Goal: Task Accomplishment & Management: Use online tool/utility

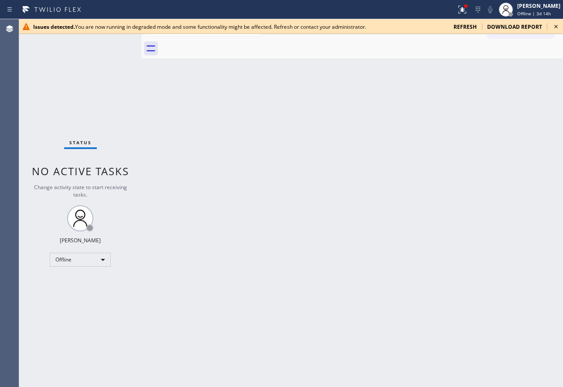
click at [464, 26] on span "refresh" at bounding box center [465, 26] width 23 height 7
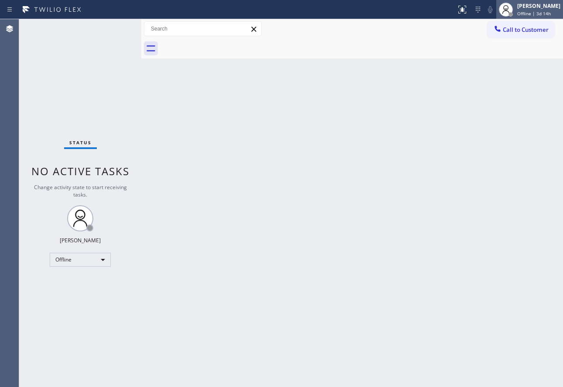
click at [537, 8] on div "[PERSON_NAME]" at bounding box center [538, 5] width 43 height 7
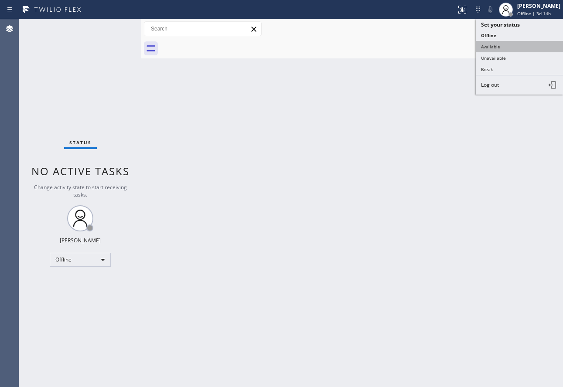
click at [497, 49] on button "Available" at bounding box center [519, 46] width 87 height 11
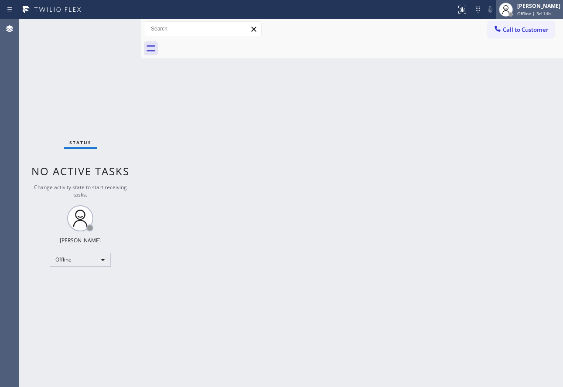
click at [536, 7] on div "[PERSON_NAME]" at bounding box center [538, 5] width 43 height 7
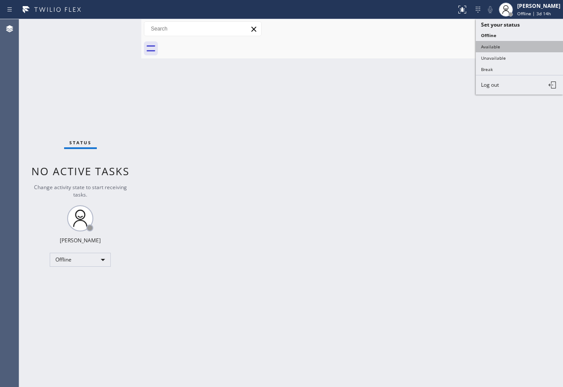
click at [495, 44] on button "Available" at bounding box center [519, 46] width 87 height 11
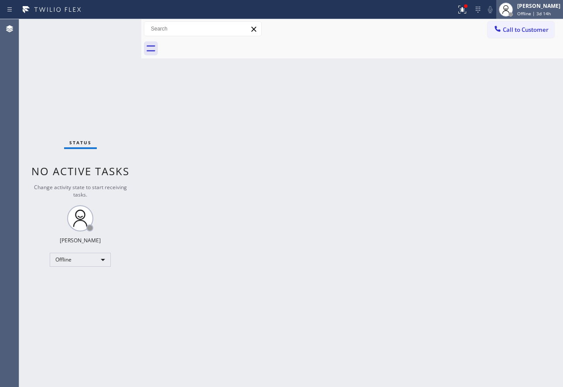
click at [538, 12] on span "Offline | 3d 14h" at bounding box center [534, 13] width 34 height 6
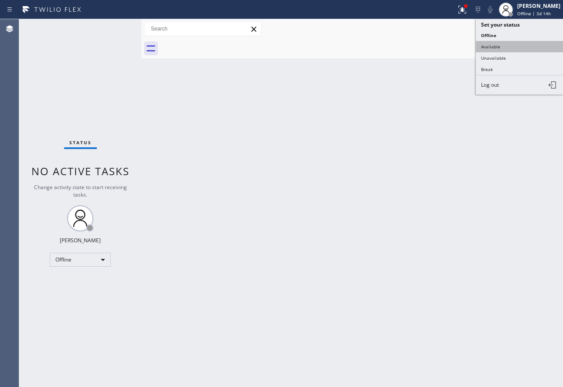
click at [499, 44] on button "Available" at bounding box center [519, 46] width 87 height 11
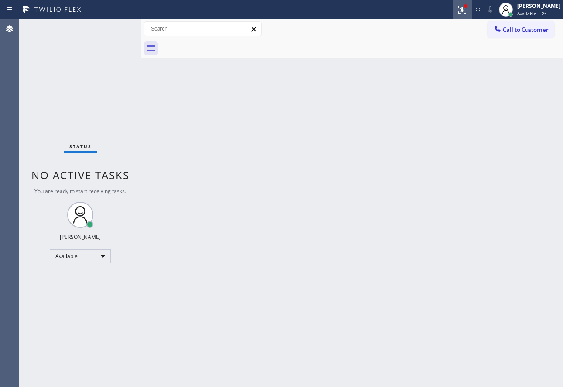
click at [468, 7] on icon at bounding box center [462, 9] width 10 height 10
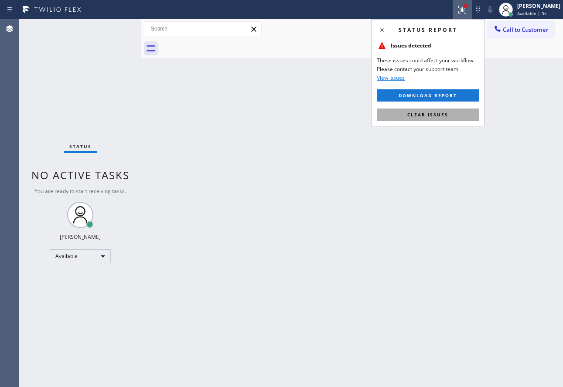
click at [417, 117] on span "Clear issues" at bounding box center [427, 115] width 41 height 6
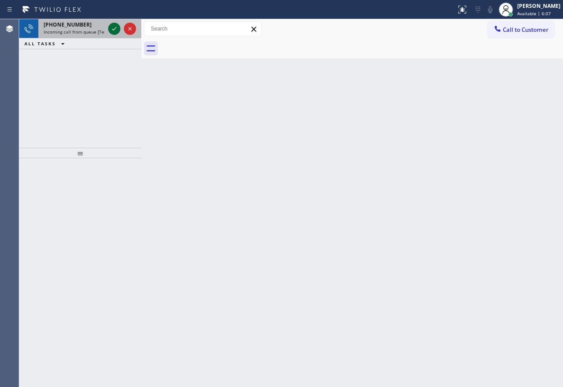
click at [109, 27] on icon at bounding box center [114, 29] width 10 height 10
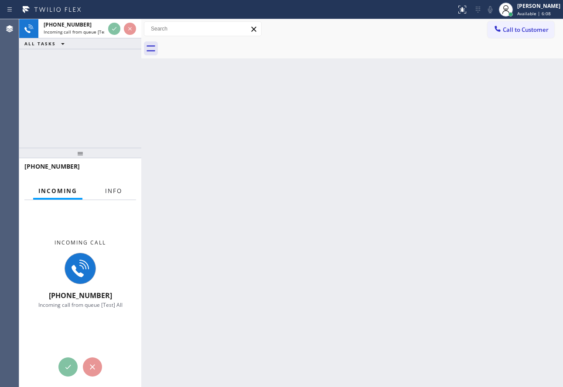
click at [121, 185] on button "Info" at bounding box center [113, 191] width 27 height 17
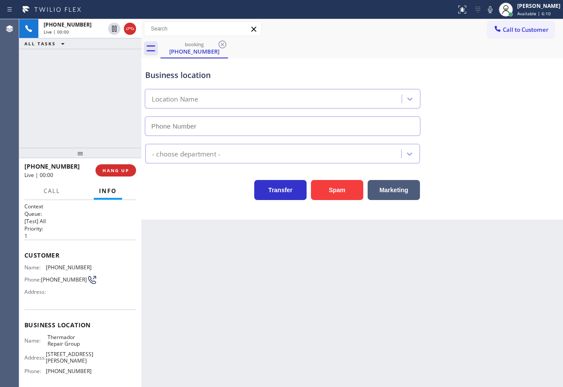
type input "[PHONE_NUMBER]"
click at [495, 8] on icon at bounding box center [490, 9] width 10 height 10
click at [346, 196] on button "Spam" at bounding box center [337, 190] width 52 height 20
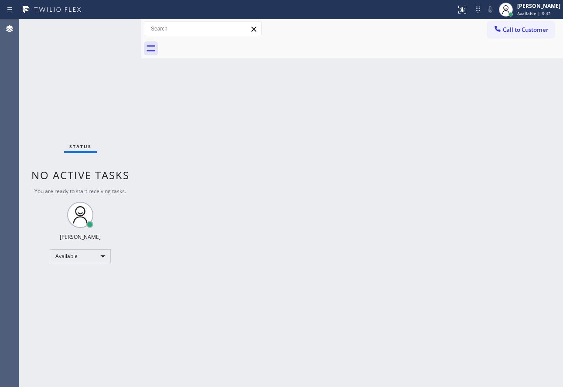
click at [374, 211] on div "Back to Dashboard Change Sender ID Customers Technicians Select a contact Outbo…" at bounding box center [352, 203] width 422 height 368
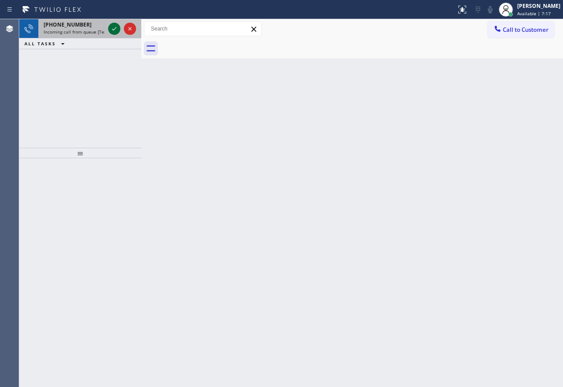
click at [115, 29] on icon at bounding box center [114, 28] width 4 height 3
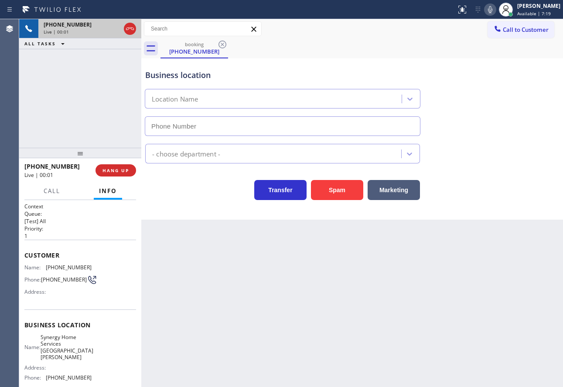
type input "[PHONE_NUMBER]"
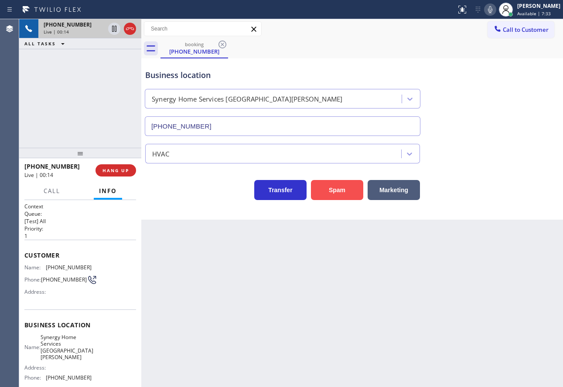
click at [339, 189] on button "Spam" at bounding box center [337, 190] width 52 height 20
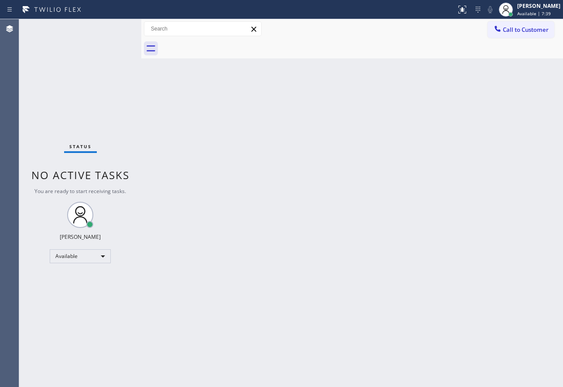
click at [457, 280] on div "Back to Dashboard Change Sender ID Customers Technicians Select a contact Outbo…" at bounding box center [352, 203] width 422 height 368
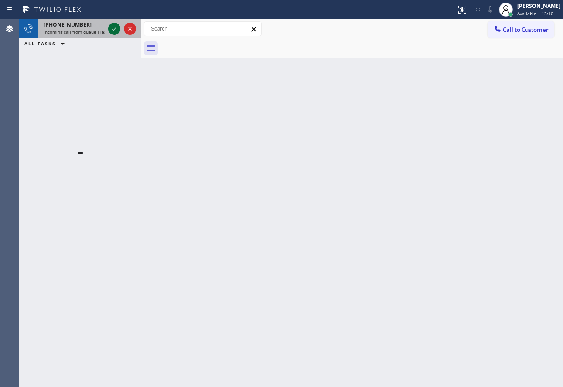
click at [115, 30] on icon at bounding box center [114, 29] width 10 height 10
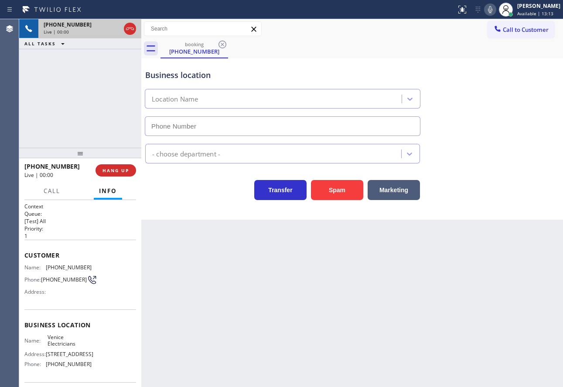
type input "[PHONE_NUMBER]"
click at [62, 267] on span "[PHONE_NUMBER]" at bounding box center [69, 267] width 46 height 7
copy span "[PHONE_NUMBER]"
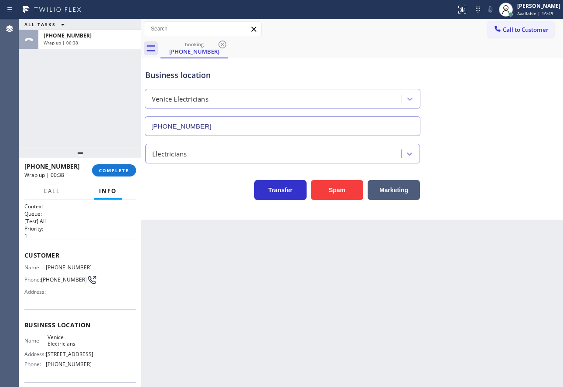
click at [61, 367] on span "[PHONE_NUMBER]" at bounding box center [69, 364] width 46 height 7
copy span "[PHONE_NUMBER]"
click at [71, 362] on div "Name: Venice Electricians Address: [STREET_ADDRESS] Phone: [PHONE_NUMBER]" at bounding box center [57, 353] width 67 height 38
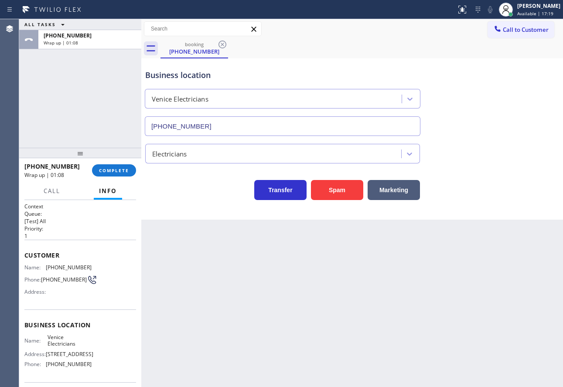
click at [64, 345] on span "Venice Electricians" at bounding box center [70, 341] width 44 height 14
copy span "Venice Electricians"
click at [118, 171] on span "COMPLETE" at bounding box center [114, 170] width 30 height 6
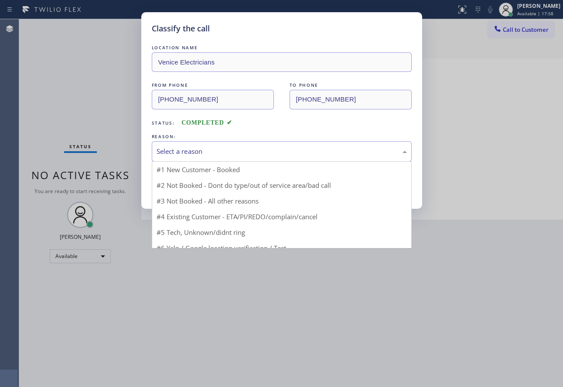
click at [202, 154] on div "Select a reason" at bounding box center [282, 152] width 250 height 10
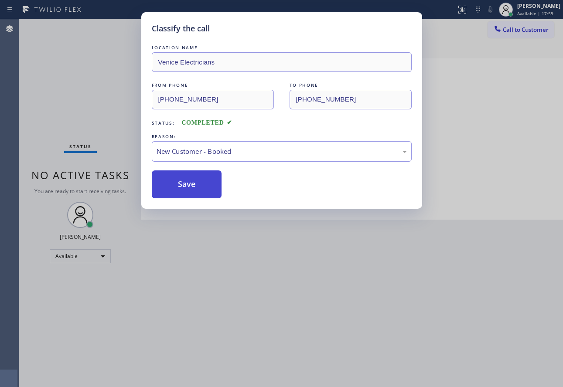
click at [177, 186] on button "Save" at bounding box center [187, 185] width 70 height 28
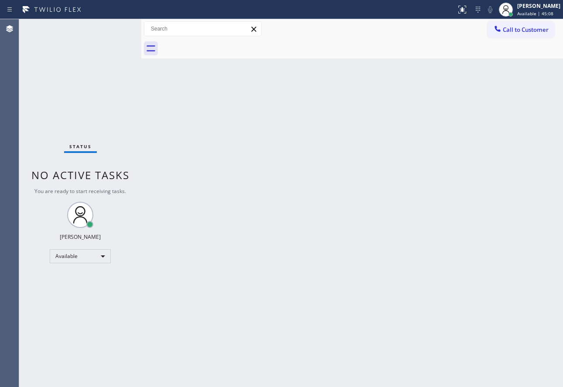
click at [396, 218] on div "Back to Dashboard Change Sender ID Customers Technicians Select a contact Outbo…" at bounding box center [352, 203] width 422 height 368
click at [536, 6] on div "[PERSON_NAME]" at bounding box center [538, 5] width 43 height 7
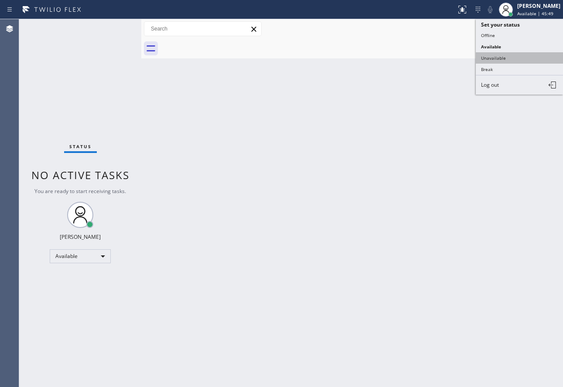
click at [509, 55] on button "Unavailable" at bounding box center [519, 57] width 87 height 11
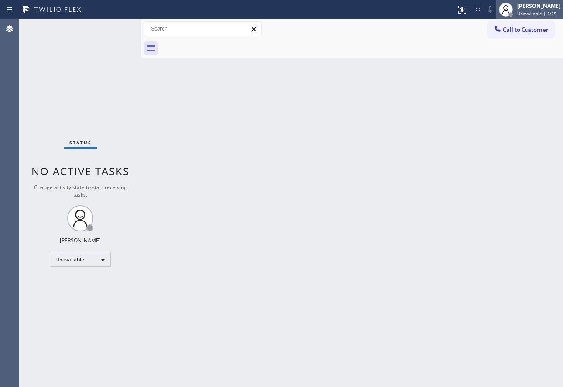
click at [529, 15] on span "Unavailable | 2:25" at bounding box center [536, 13] width 39 height 6
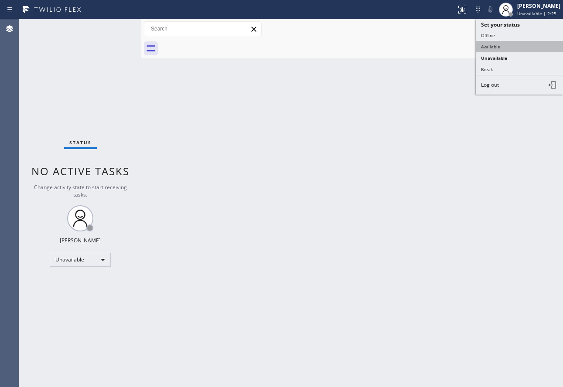
click at [506, 46] on button "Available" at bounding box center [519, 46] width 87 height 11
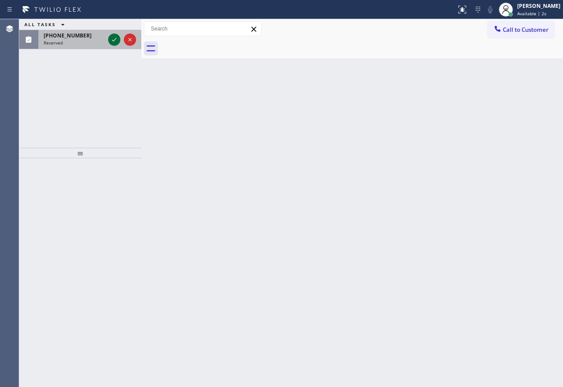
click at [112, 38] on icon at bounding box center [114, 39] width 10 height 10
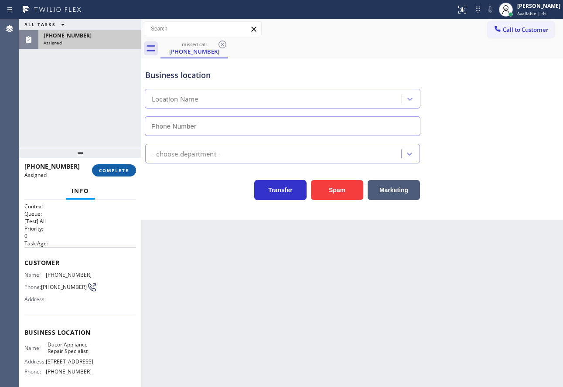
type input "[PHONE_NUMBER]"
click at [122, 167] on button "COMPLETE" at bounding box center [114, 170] width 44 height 12
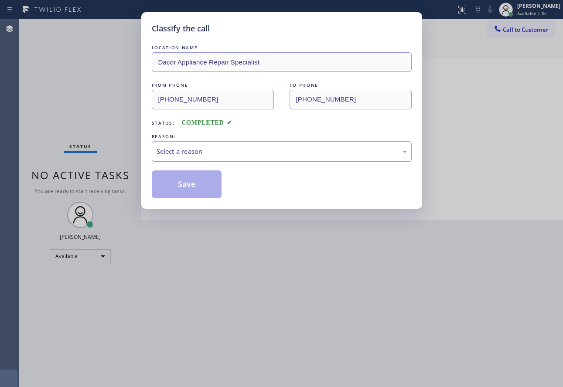
click at [204, 142] on div "Select a reason" at bounding box center [282, 151] width 260 height 20
drag, startPoint x: 195, startPoint y: 218, endPoint x: 194, endPoint y: 188, distance: 30.5
click at [193, 187] on button "Save" at bounding box center [187, 185] width 70 height 28
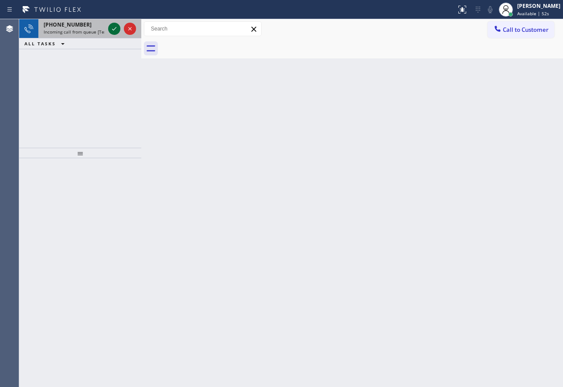
click at [112, 28] on icon at bounding box center [114, 29] width 10 height 10
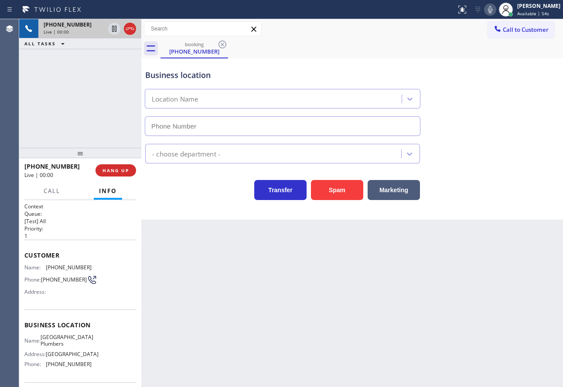
type input "[PHONE_NUMBER]"
click at [97, 167] on button "HANG UP" at bounding box center [116, 170] width 41 height 12
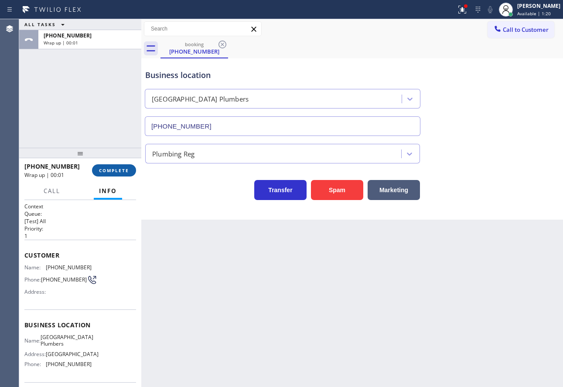
click at [100, 167] on button "COMPLETE" at bounding box center [114, 170] width 44 height 12
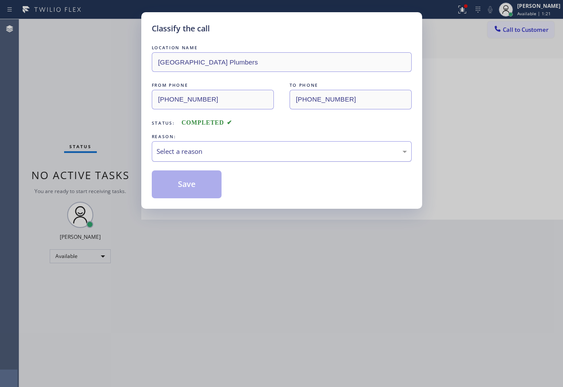
click at [255, 145] on div "Select a reason" at bounding box center [282, 151] width 260 height 20
click at [186, 188] on button "Save" at bounding box center [187, 185] width 70 height 28
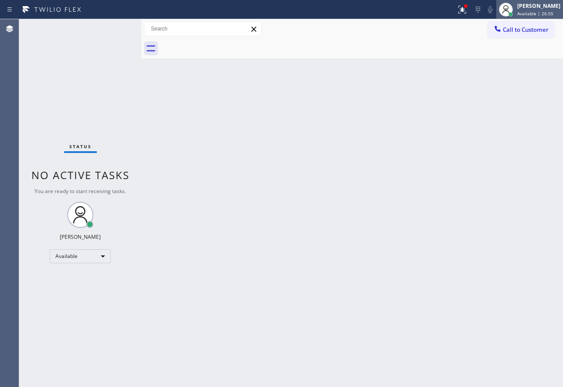
click at [540, 14] on span "Available | 26:55" at bounding box center [535, 13] width 36 height 6
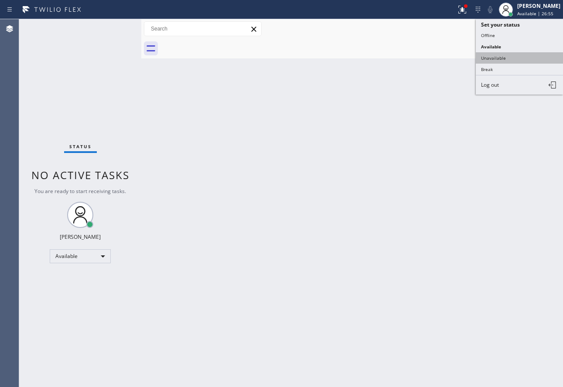
click at [504, 58] on button "Unavailable" at bounding box center [519, 57] width 87 height 11
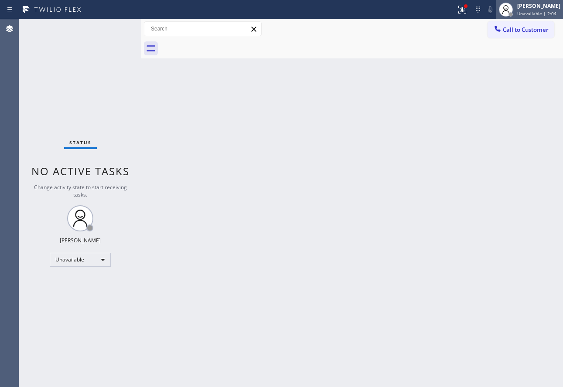
click at [540, 7] on div "[PERSON_NAME]" at bounding box center [538, 5] width 43 height 7
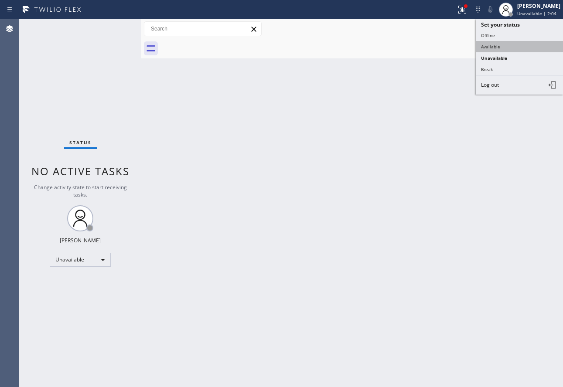
click at [506, 45] on button "Available" at bounding box center [519, 46] width 87 height 11
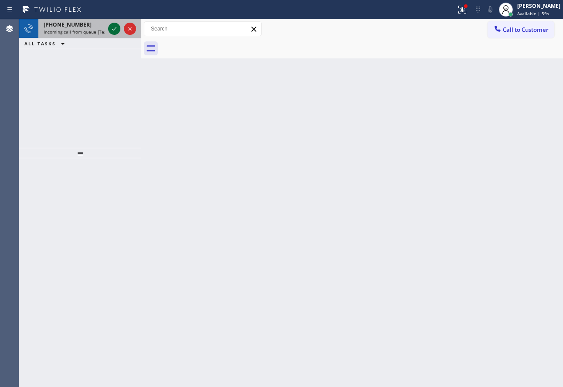
click at [111, 27] on icon at bounding box center [114, 29] width 10 height 10
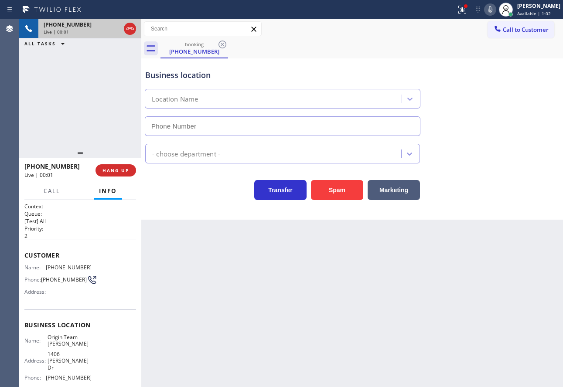
type input "[PHONE_NUMBER]"
click at [110, 170] on span "HANG UP" at bounding box center [115, 170] width 27 height 6
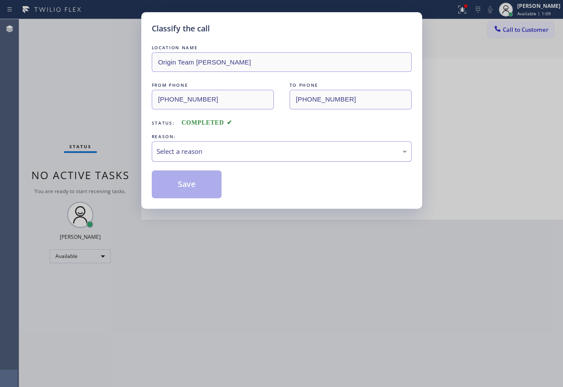
click at [209, 144] on div "Select a reason" at bounding box center [282, 151] width 260 height 20
click at [173, 178] on button "Save" at bounding box center [187, 185] width 70 height 28
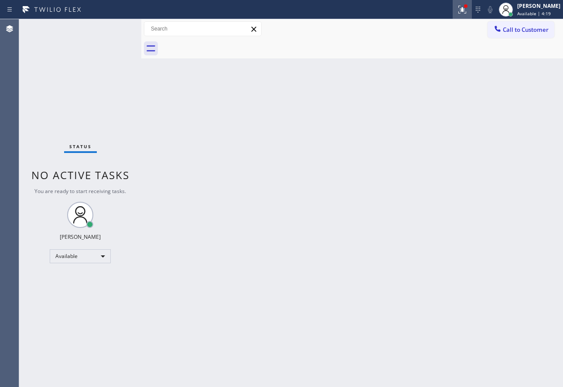
click at [468, 12] on icon at bounding box center [462, 9] width 10 height 10
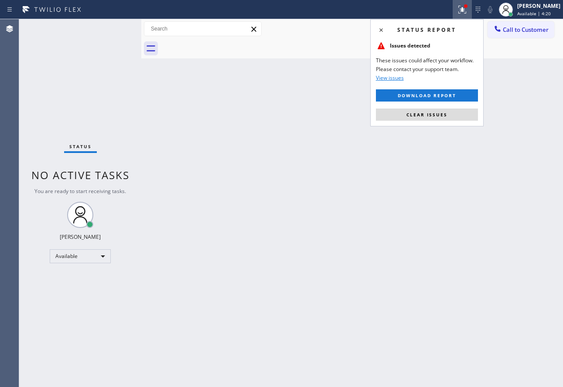
click at [430, 121] on div "Status report Issues detected These issues could affect your workflow. Please c…" at bounding box center [426, 72] width 113 height 107
click at [435, 116] on span "Clear issues" at bounding box center [426, 115] width 41 height 6
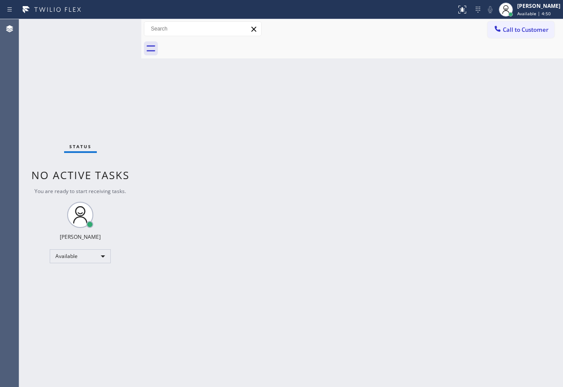
click at [333, 271] on div "Back to Dashboard Change Sender ID Customers Technicians Select a contact Outbo…" at bounding box center [352, 203] width 422 height 368
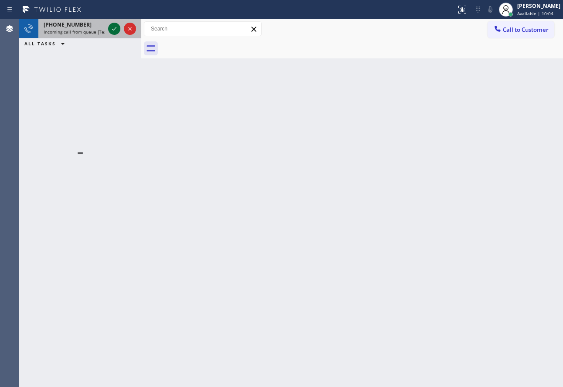
click at [112, 28] on icon at bounding box center [114, 29] width 10 height 10
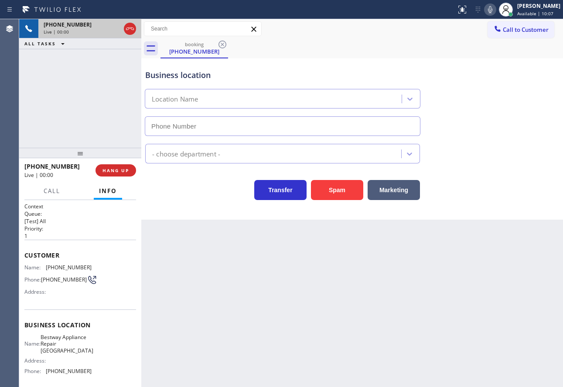
type input "[PHONE_NUMBER]"
click at [495, 6] on icon at bounding box center [490, 9] width 10 height 10
click at [66, 263] on div "Customer Name: [PHONE_NUMBER] Phone: [PHONE_NUMBER] Address:" at bounding box center [80, 275] width 112 height 70
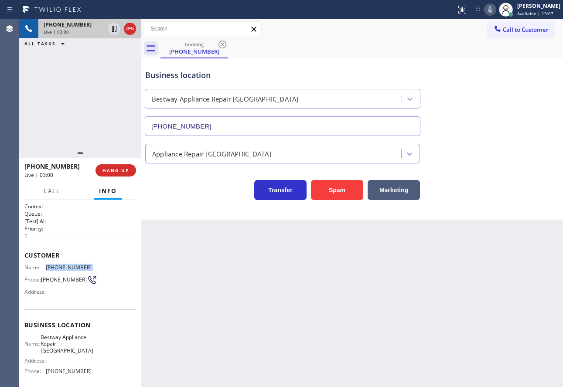
click at [66, 263] on div "Customer Name: [PHONE_NUMBER] Phone: [PHONE_NUMBER] Address:" at bounding box center [80, 275] width 112 height 70
copy span "[PHONE_NUMBER]"
click at [66, 371] on span "[PHONE_NUMBER]" at bounding box center [69, 371] width 46 height 7
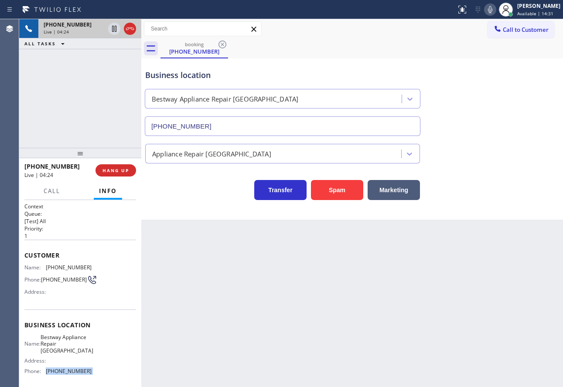
copy span "[PHONE_NUMBER]"
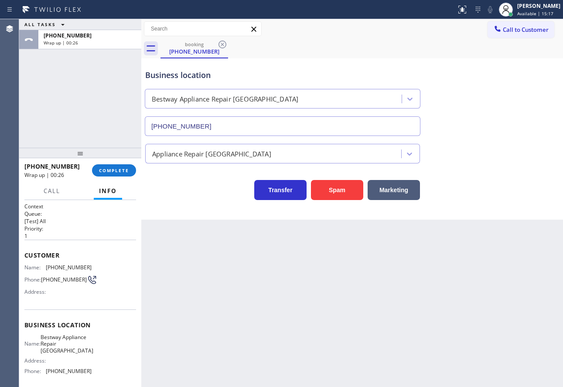
click at [53, 344] on span "Bestway Appliance Repair [GEOGRAPHIC_DATA]" at bounding box center [67, 344] width 53 height 20
click at [54, 344] on span "Bestway Appliance Repair [GEOGRAPHIC_DATA]" at bounding box center [67, 344] width 53 height 20
copy span "Bestway Appliance Repair [GEOGRAPHIC_DATA]"
click at [54, 344] on span "Bestway Appliance Repair [GEOGRAPHIC_DATA]" at bounding box center [67, 344] width 53 height 20
click at [118, 173] on span "COMPLETE" at bounding box center [114, 170] width 30 height 6
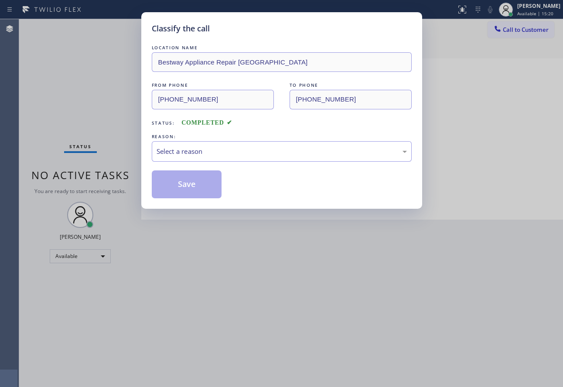
click at [196, 145] on div "Select a reason" at bounding box center [282, 151] width 260 height 20
click at [183, 185] on button "Save" at bounding box center [187, 185] width 70 height 28
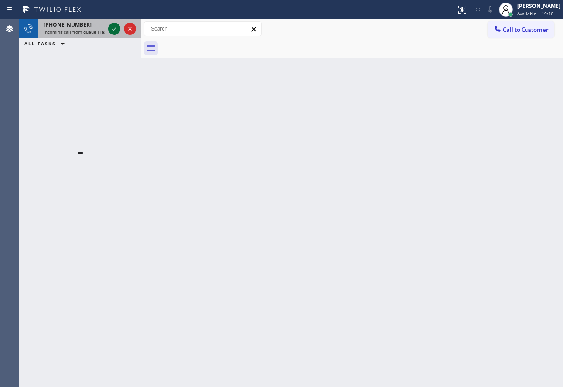
click at [114, 28] on icon at bounding box center [114, 29] width 10 height 10
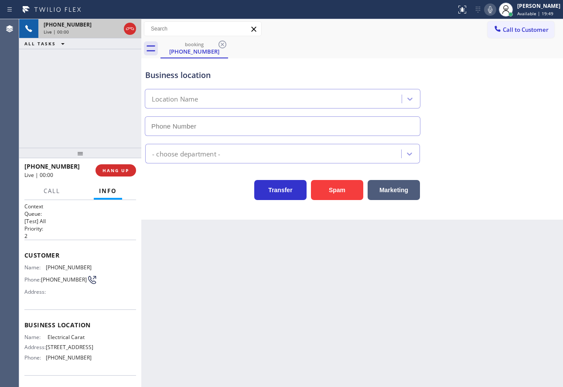
type input "[PHONE_NUMBER]"
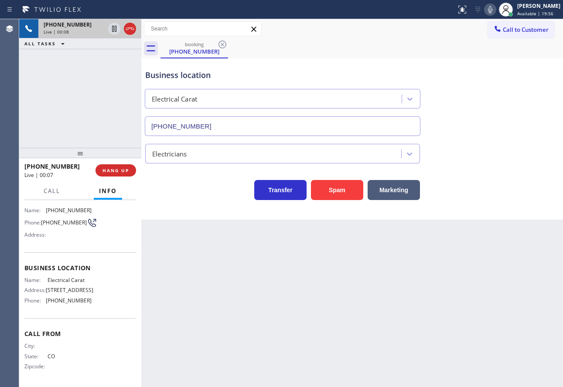
scroll to position [60, 0]
click at [125, 172] on span "HANG UP" at bounding box center [115, 170] width 27 height 6
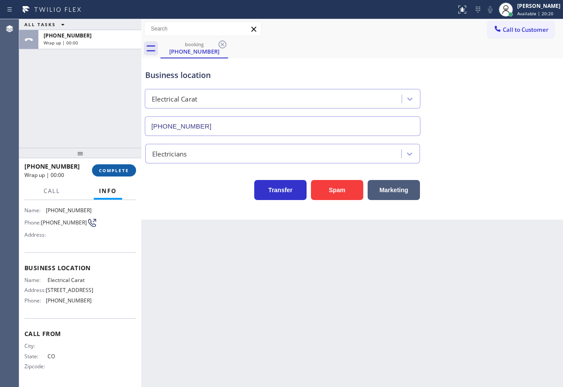
click at [125, 172] on span "COMPLETE" at bounding box center [114, 170] width 30 height 6
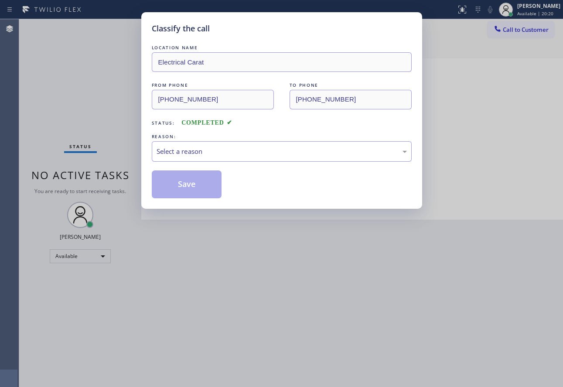
click at [195, 137] on div "REASON:" at bounding box center [282, 136] width 260 height 9
click at [193, 145] on div "Select a reason" at bounding box center [282, 151] width 260 height 20
drag, startPoint x: 180, startPoint y: 215, endPoint x: 181, endPoint y: 191, distance: 24.4
click at [181, 190] on button "Save" at bounding box center [187, 185] width 70 height 28
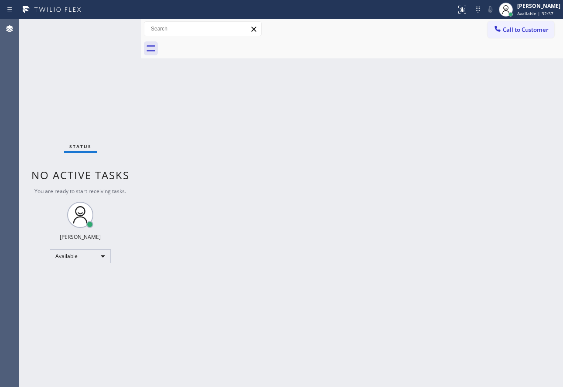
click at [549, 20] on div "Call to Customer Outbound call Location Search location Your caller id phone nu…" at bounding box center [352, 29] width 422 height 20
click at [546, 14] on span "Available | 32:38" at bounding box center [535, 13] width 36 height 6
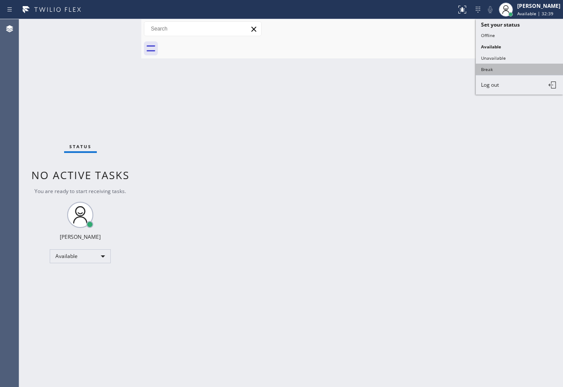
click at [489, 72] on button "Break" at bounding box center [519, 69] width 87 height 11
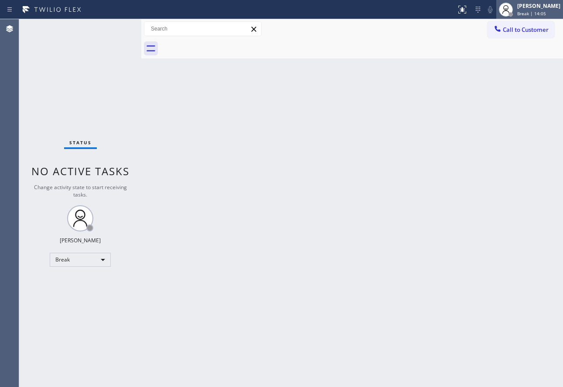
click at [533, 12] on span "Break | 14:05" at bounding box center [531, 13] width 29 height 6
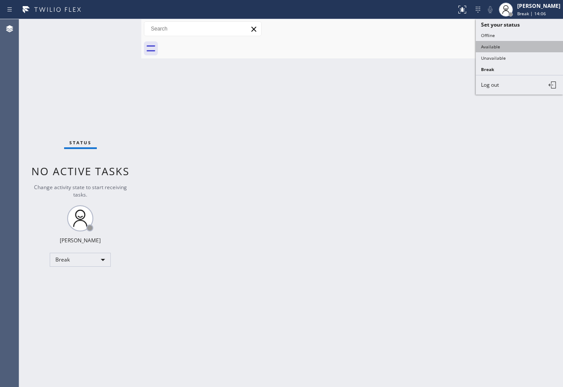
click at [506, 46] on button "Available" at bounding box center [519, 46] width 87 height 11
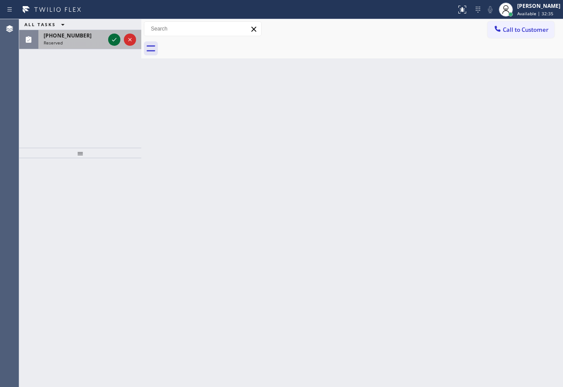
click at [113, 39] on icon at bounding box center [114, 39] width 10 height 10
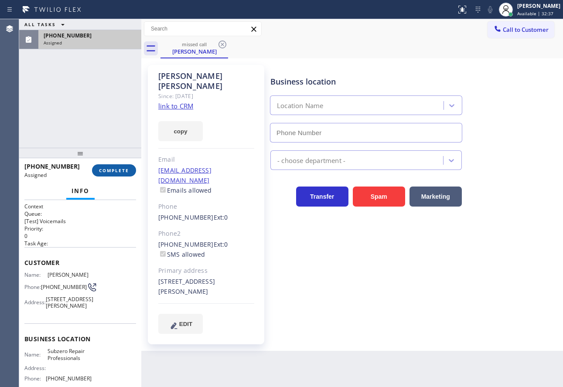
click at [121, 176] on button "COMPLETE" at bounding box center [114, 170] width 44 height 12
type input "[PHONE_NUMBER]"
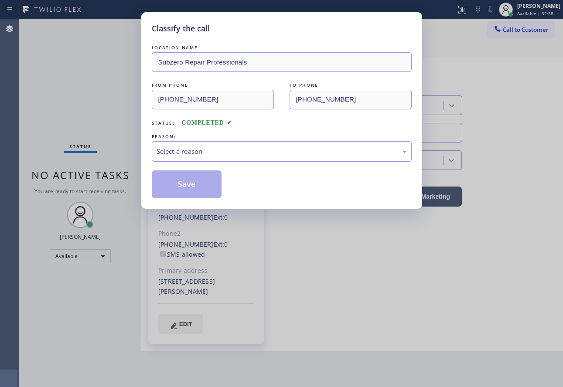
click at [214, 155] on div "Select a reason" at bounding box center [282, 152] width 250 height 10
click at [191, 194] on button "Save" at bounding box center [187, 185] width 70 height 28
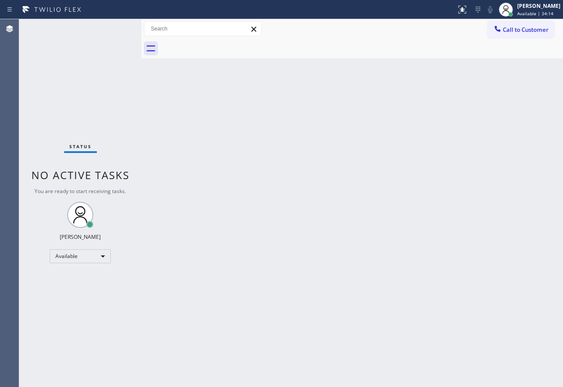
click at [263, 386] on div "Back to Dashboard Change Sender ID Customers Technicians Select a contact Outbo…" at bounding box center [352, 203] width 422 height 368
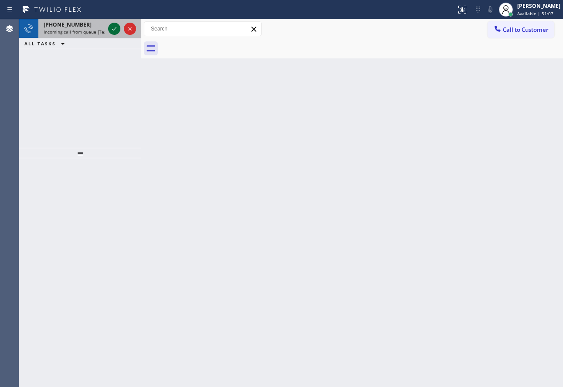
click at [116, 27] on icon at bounding box center [114, 29] width 10 height 10
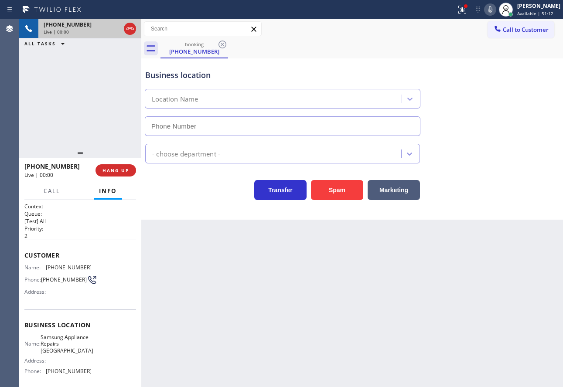
type input "[PHONE_NUMBER]"
click at [495, 8] on icon at bounding box center [490, 9] width 10 height 10
click at [495, 9] on icon at bounding box center [490, 9] width 10 height 10
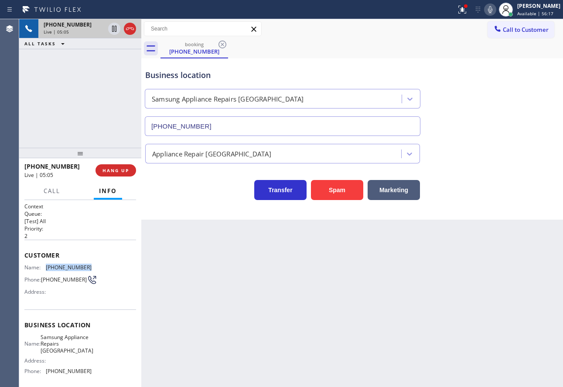
drag, startPoint x: 88, startPoint y: 267, endPoint x: 47, endPoint y: 269, distance: 41.0
click at [47, 269] on div "Name: [PHONE_NUMBER] Phone: [PHONE_NUMBER] Address:" at bounding box center [80, 281] width 112 height 34
copy span "[PHONE_NUMBER]"
click at [495, 9] on icon at bounding box center [490, 9] width 10 height 10
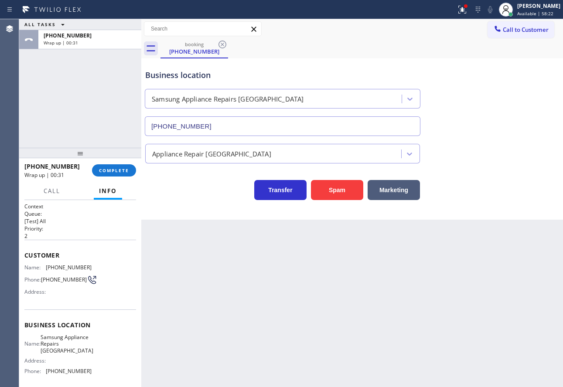
click at [76, 375] on span "[PHONE_NUMBER]" at bounding box center [69, 371] width 46 height 7
copy span "[PHONE_NUMBER]"
click at [118, 175] on button "COMPLETE" at bounding box center [114, 170] width 44 height 12
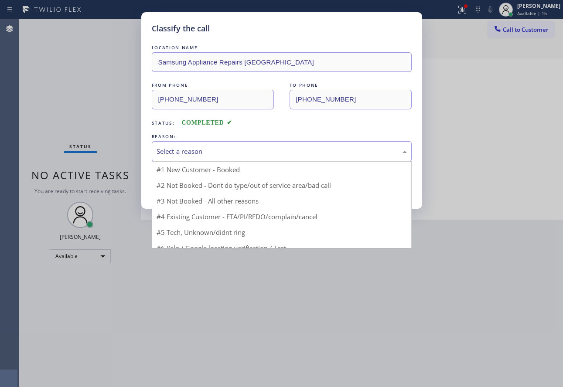
click at [212, 157] on div "Select a reason" at bounding box center [282, 151] width 260 height 20
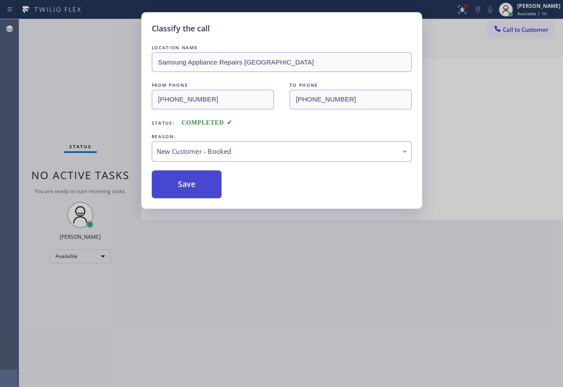
click at [196, 183] on button "Save" at bounding box center [187, 185] width 70 height 28
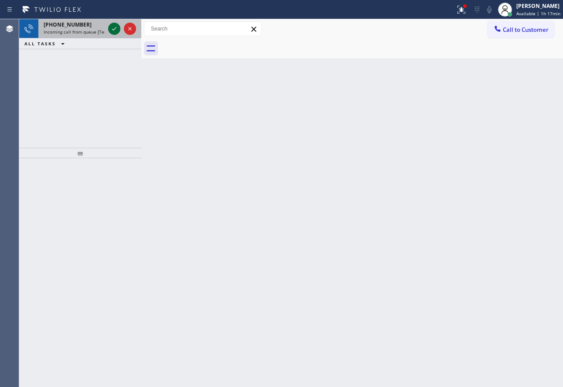
click at [115, 28] on icon at bounding box center [114, 29] width 10 height 10
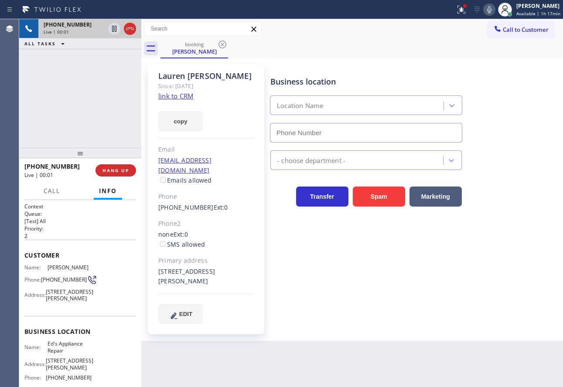
type input "[PHONE_NUMBER]"
click at [179, 98] on link "link to CRM" at bounding box center [175, 96] width 35 height 9
click at [491, 8] on icon at bounding box center [489, 9] width 10 height 10
click at [491, 8] on icon at bounding box center [489, 9] width 4 height 7
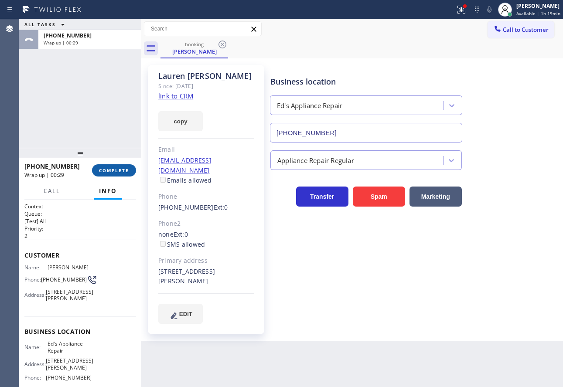
click at [121, 170] on span "COMPLETE" at bounding box center [114, 170] width 30 height 6
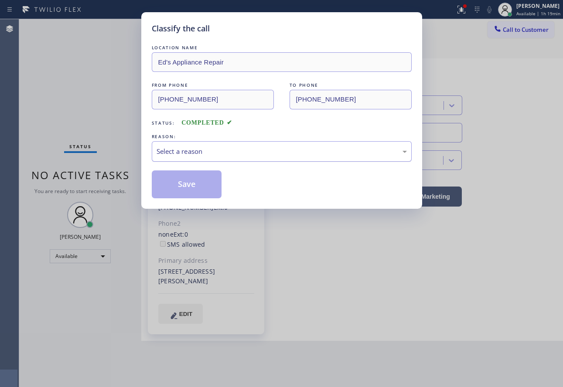
click at [229, 160] on div "Select a reason" at bounding box center [282, 151] width 260 height 20
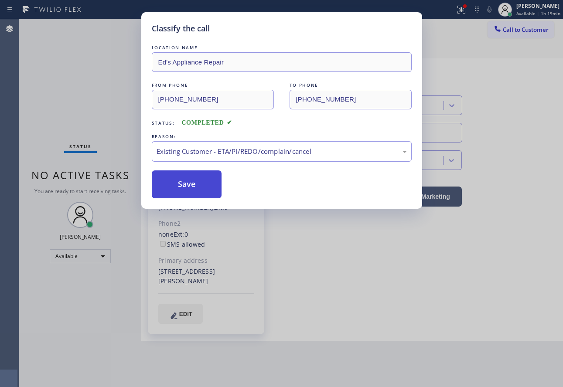
click at [194, 179] on button "Save" at bounding box center [187, 185] width 70 height 28
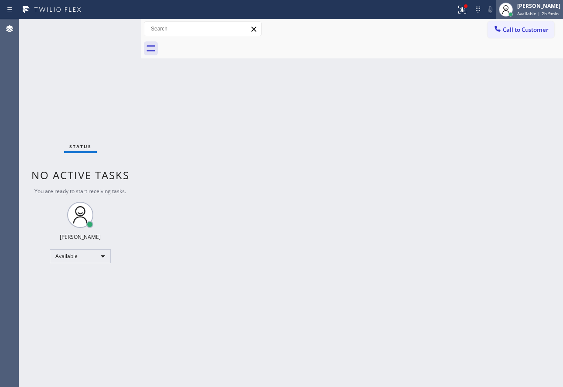
click at [541, 14] on span "Available | 2h 9min" at bounding box center [537, 13] width 41 height 6
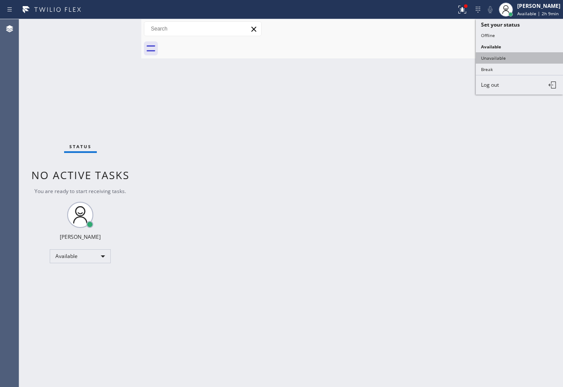
click at [489, 55] on button "Unavailable" at bounding box center [519, 57] width 87 height 11
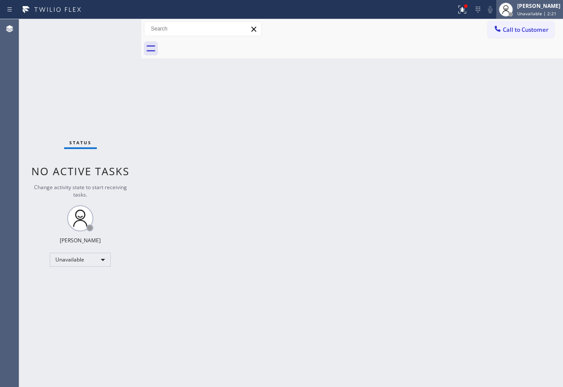
click at [524, 5] on div "[PERSON_NAME]" at bounding box center [538, 5] width 43 height 7
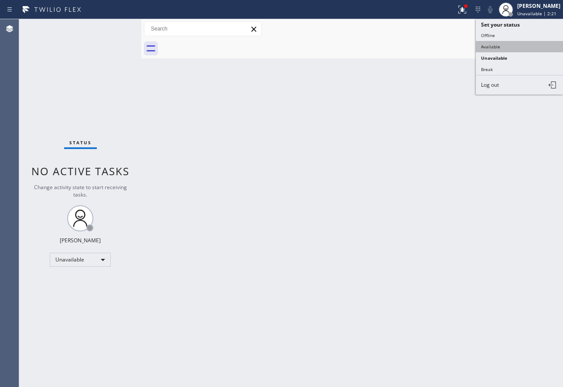
click at [502, 43] on button "Available" at bounding box center [519, 46] width 87 height 11
